Goal: Information Seeking & Learning: Learn about a topic

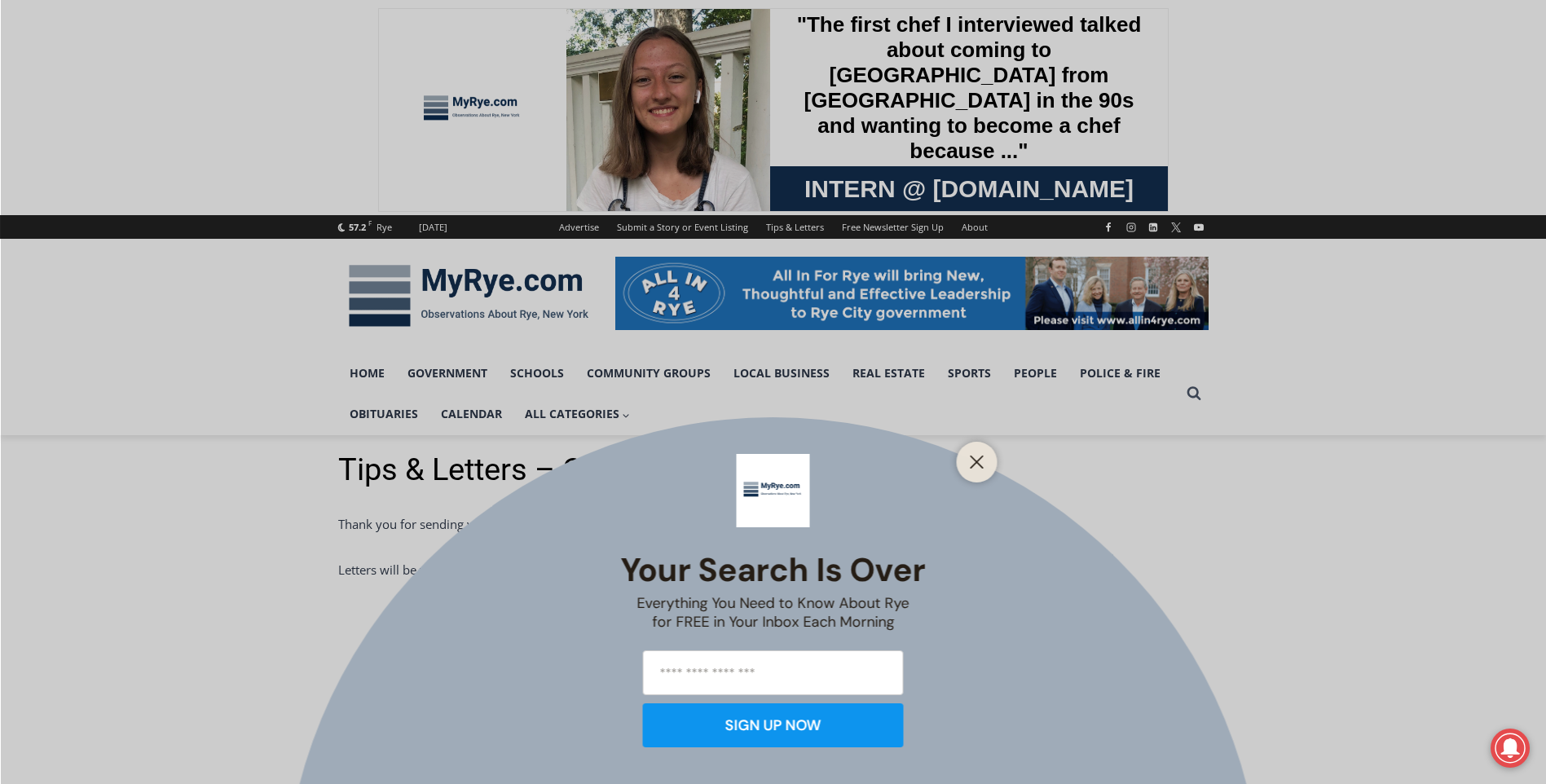
click at [437, 372] on div "Your Search is Over Everything You Need to Know About Rye for FREE in Your Inbo…" at bounding box center [773, 392] width 1546 height 784
click at [975, 469] on icon "Close" at bounding box center [976, 461] width 14 height 14
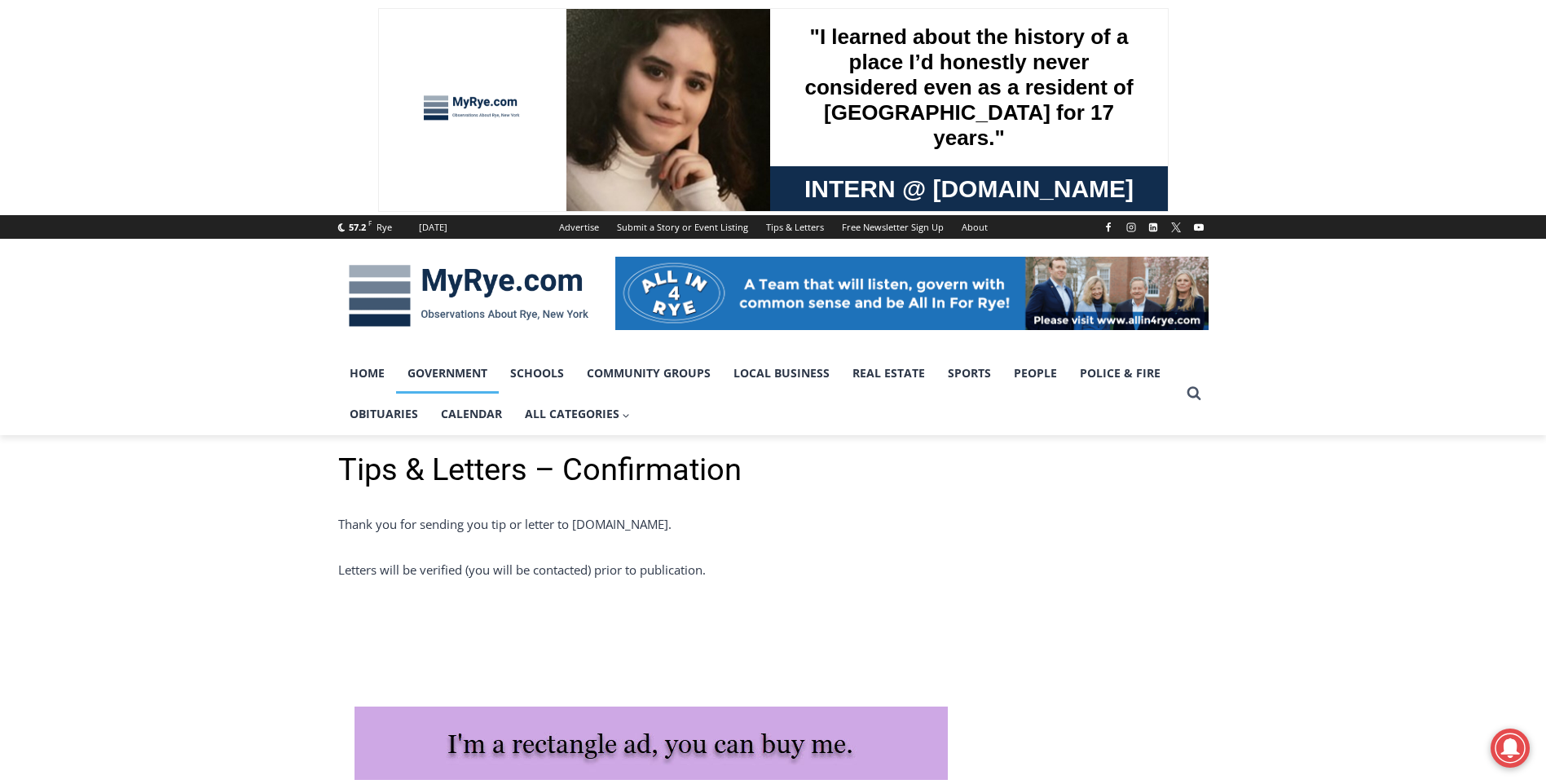
click at [459, 369] on link "Government" at bounding box center [447, 373] width 102 height 41
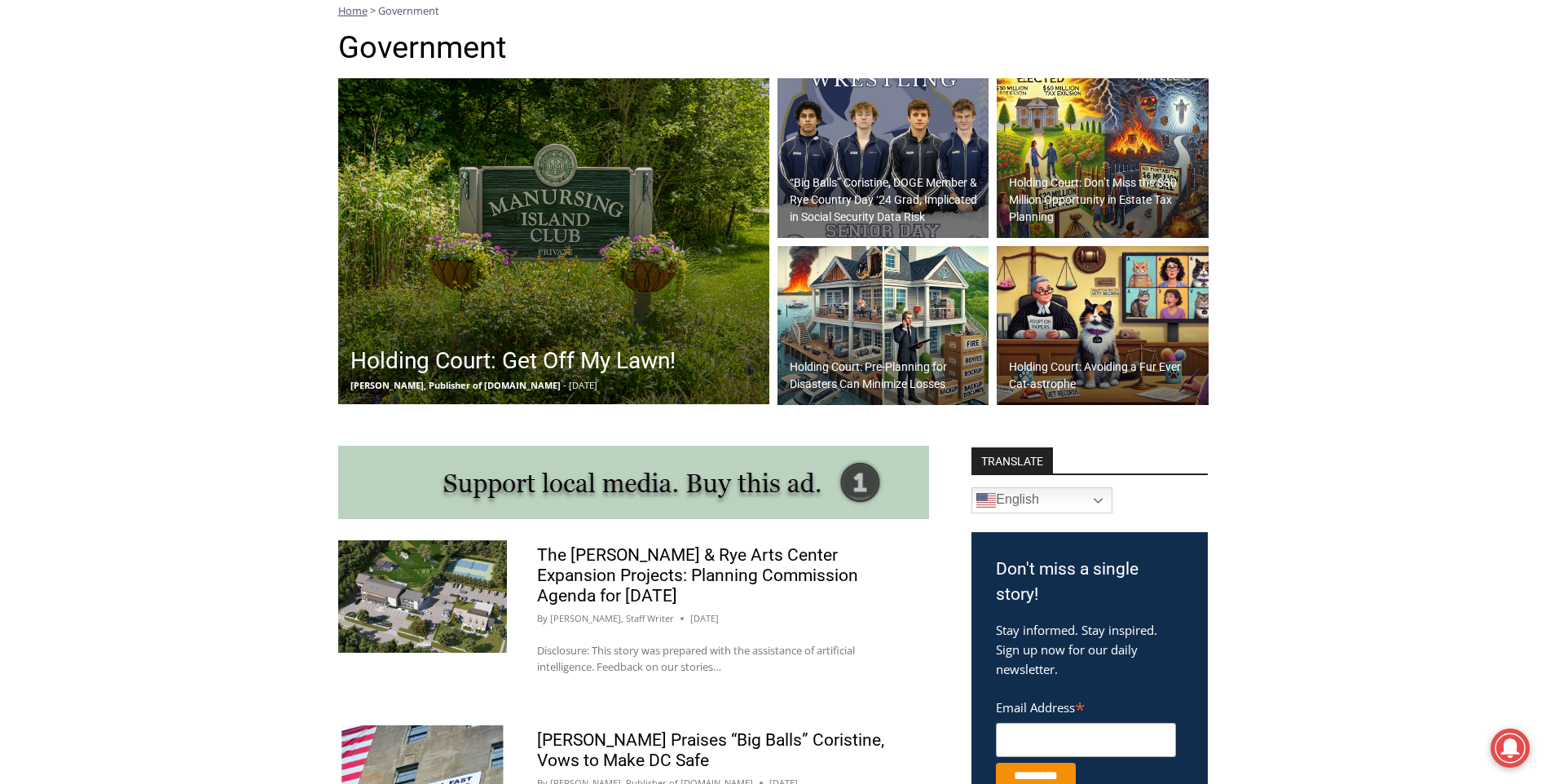
click at [495, 354] on h2 "Holding Court: Get Off My Lawn!" at bounding box center [513, 361] width 325 height 34
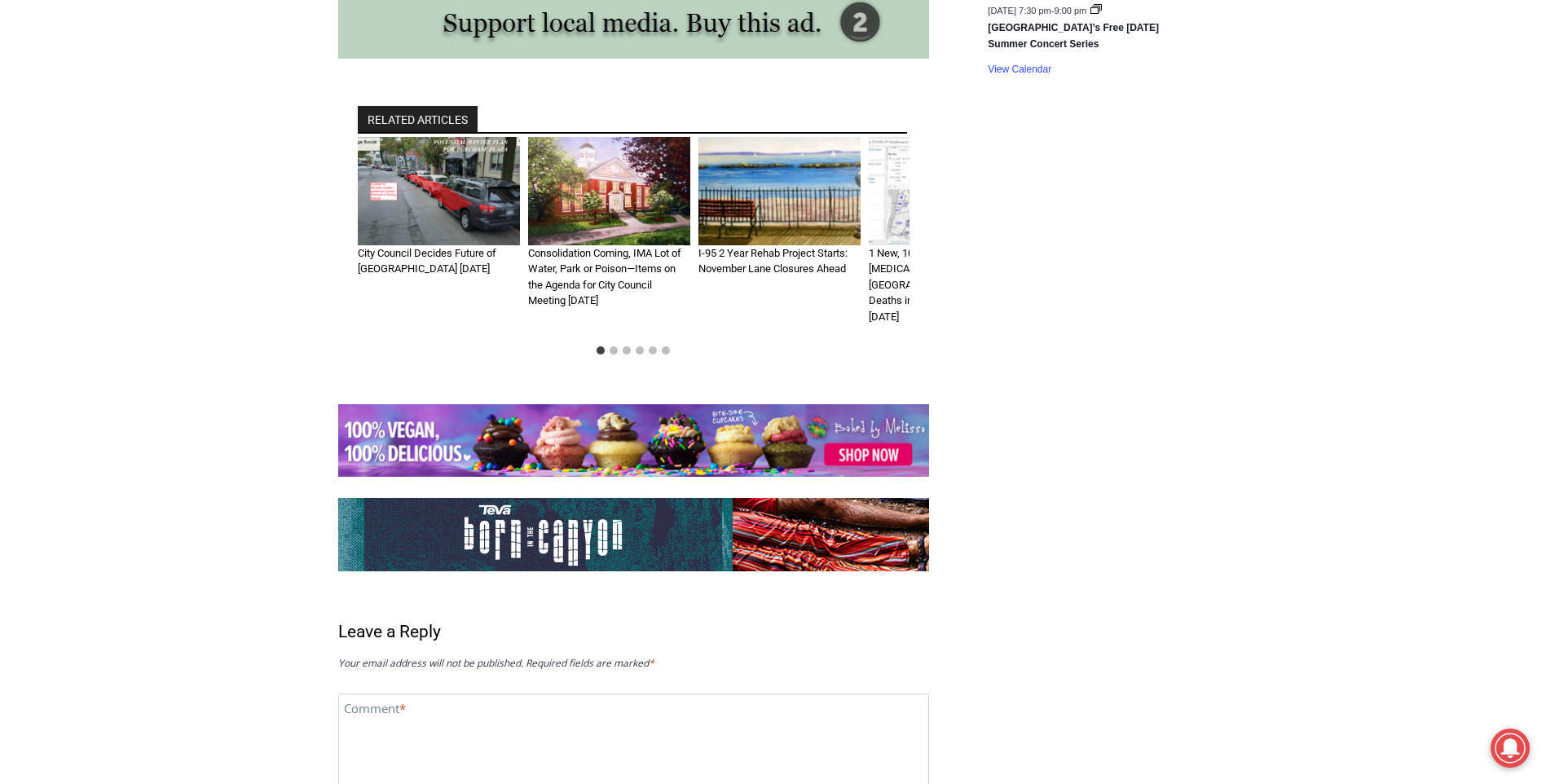
scroll to position [2087, 0]
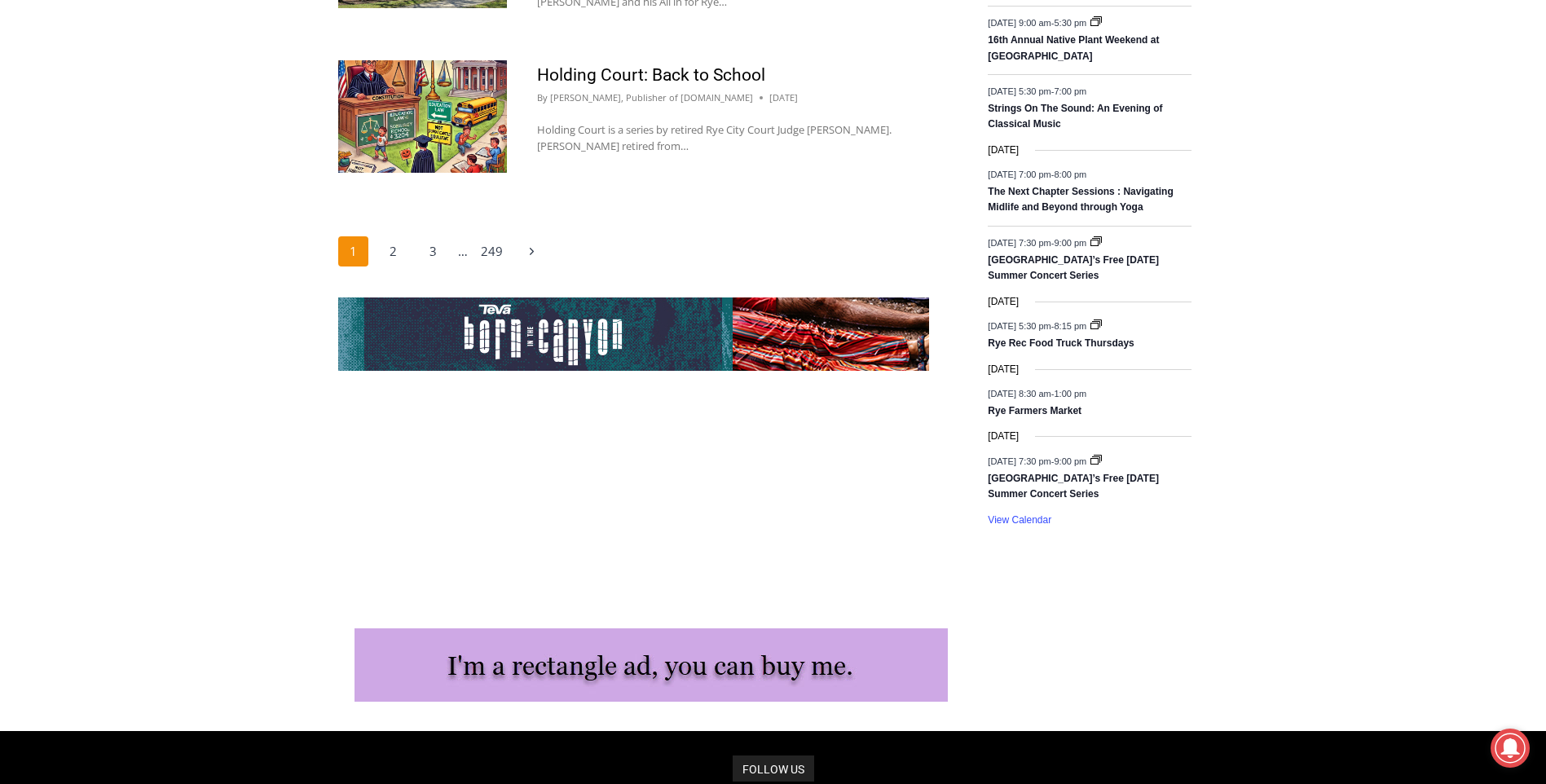
scroll to position [2877, 0]
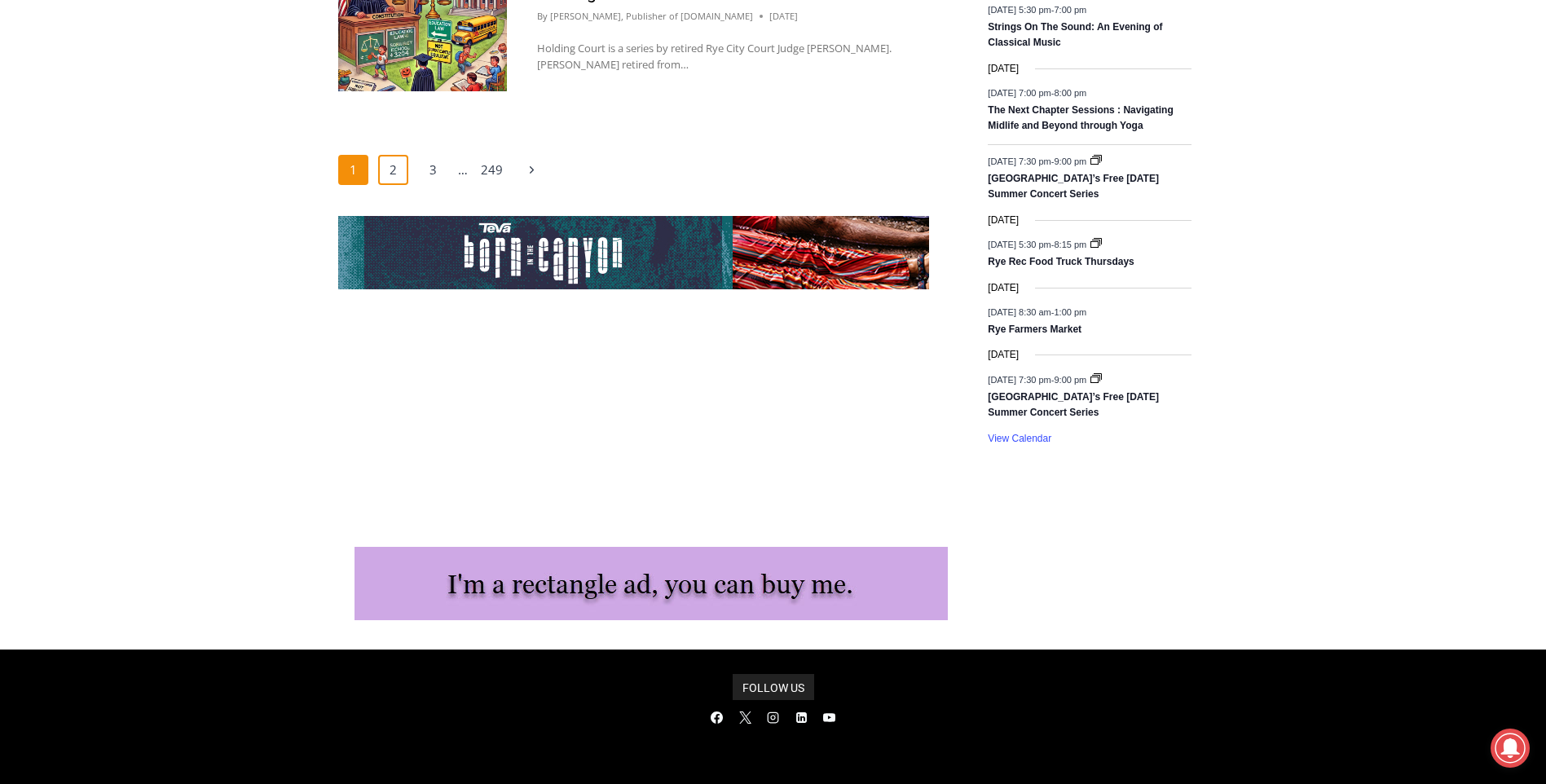
click at [387, 173] on link "2" at bounding box center [393, 170] width 31 height 31
click at [393, 168] on link "2" at bounding box center [393, 170] width 31 height 31
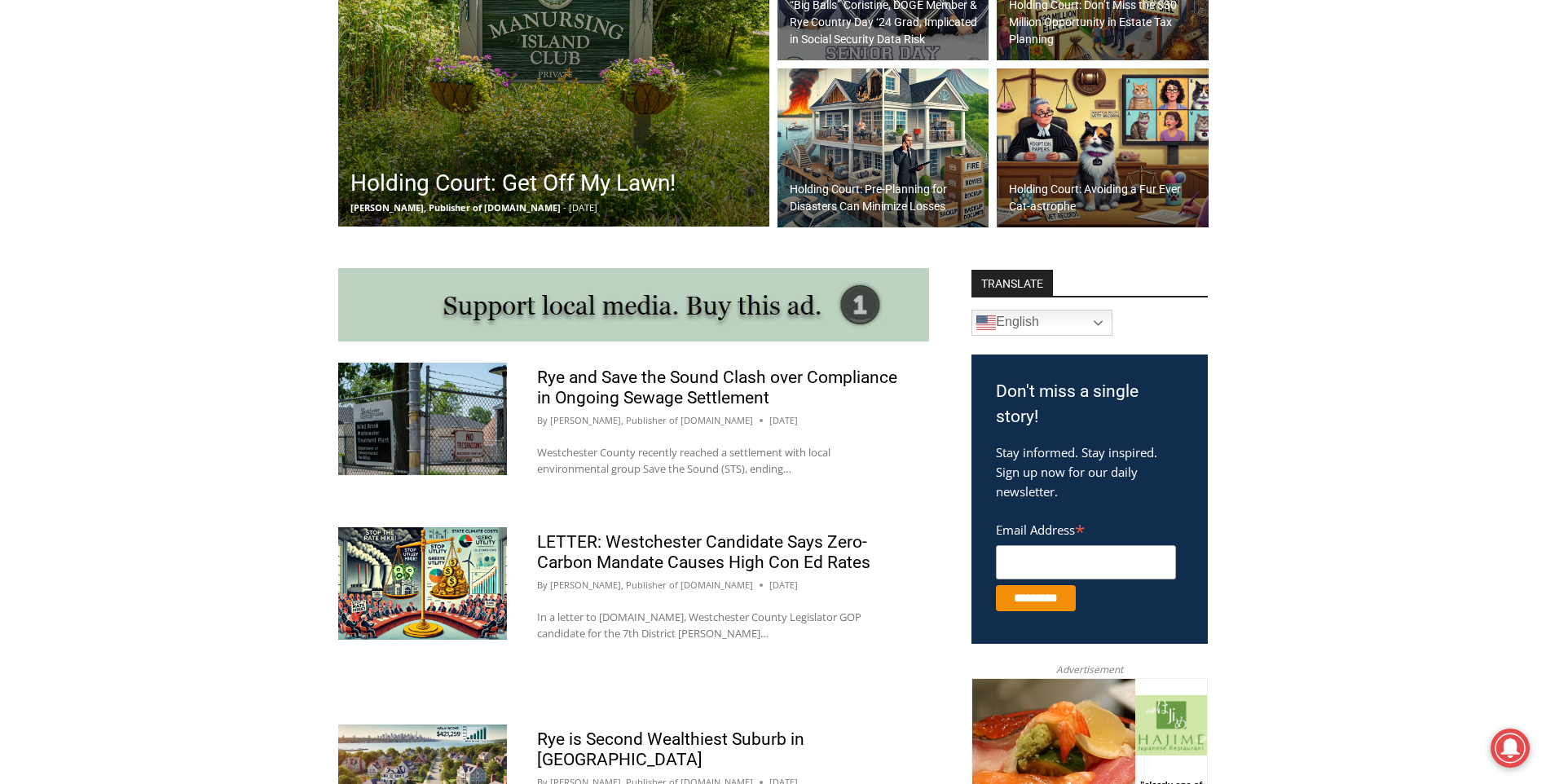
scroll to position [787, 0]
